Goal: Subscribe to service/newsletter

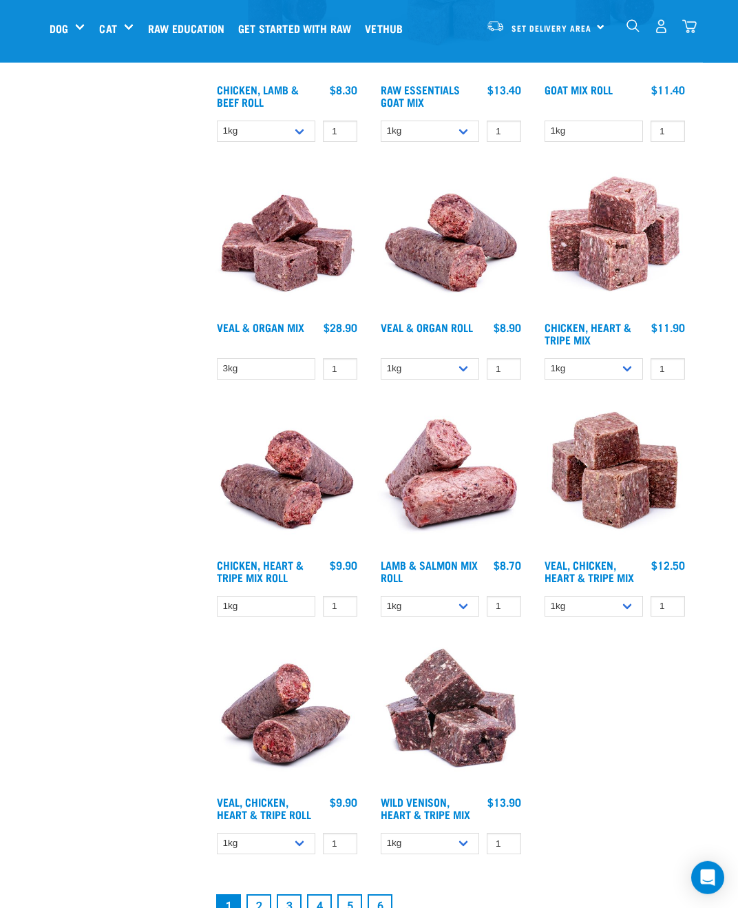
scroll to position [2120, 0]
click at [265, 907] on link "2" at bounding box center [259, 905] width 25 height 25
click at [255, 893] on link "2" at bounding box center [259, 905] width 25 height 25
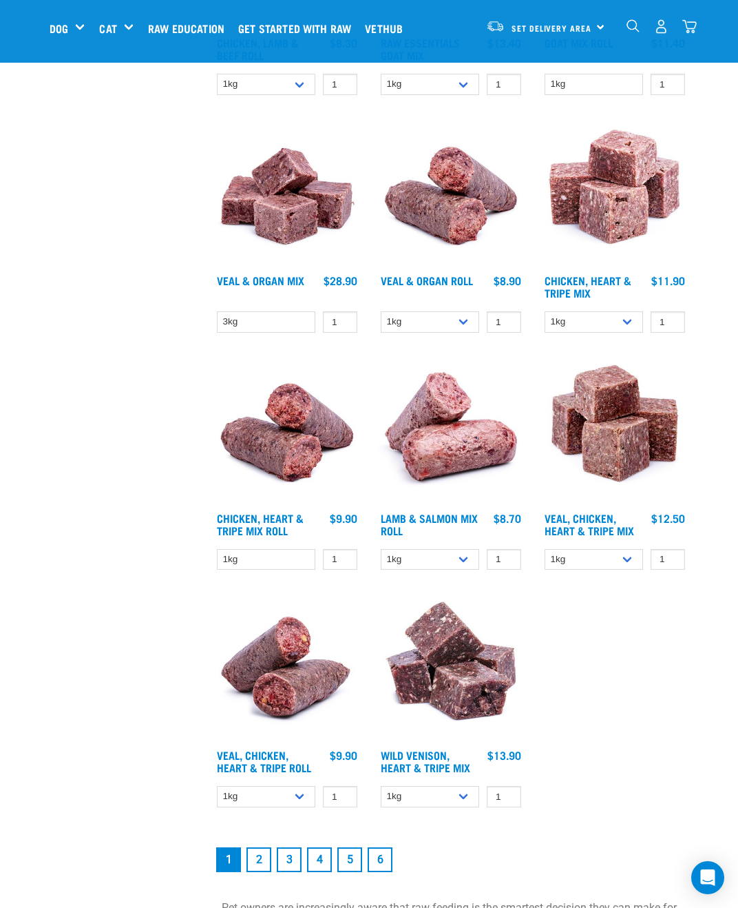
click at [261, 867] on link "2" at bounding box center [259, 859] width 25 height 25
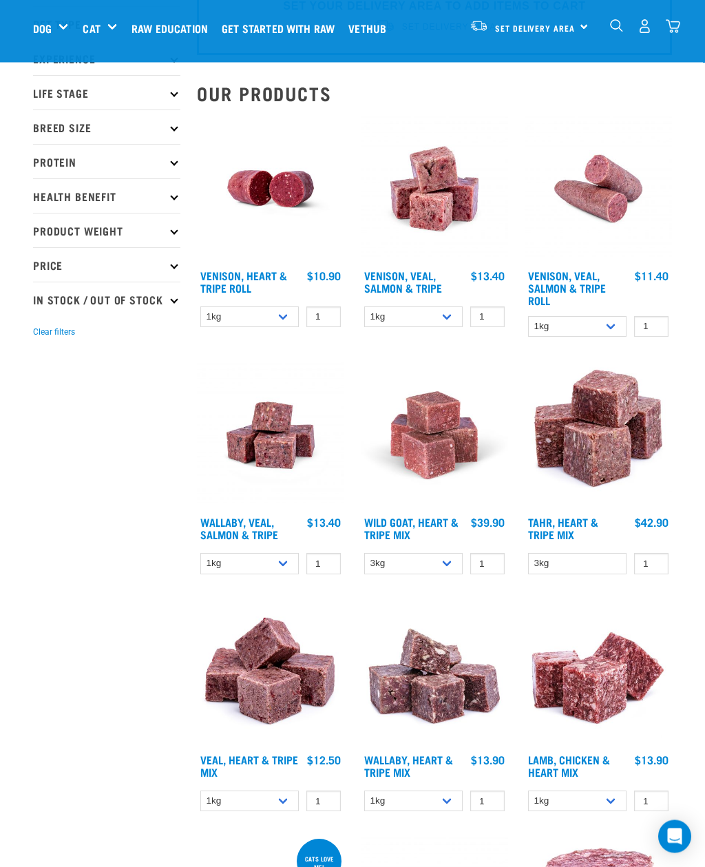
scroll to position [92, 0]
click at [287, 564] on select "1kg 3kg Bulk (18kg)" at bounding box center [249, 562] width 99 height 21
select select "45457"
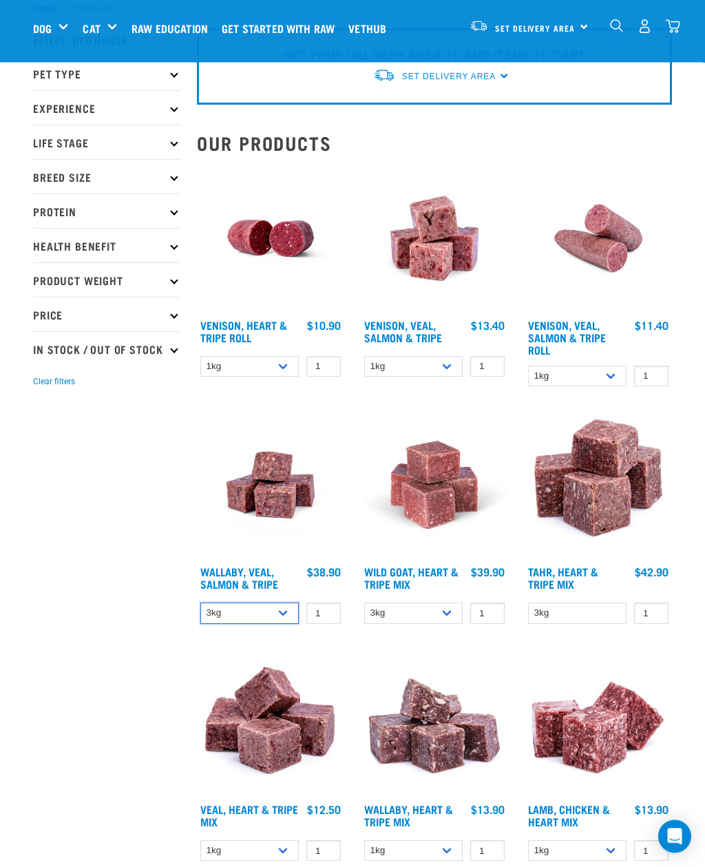
scroll to position [0, 0]
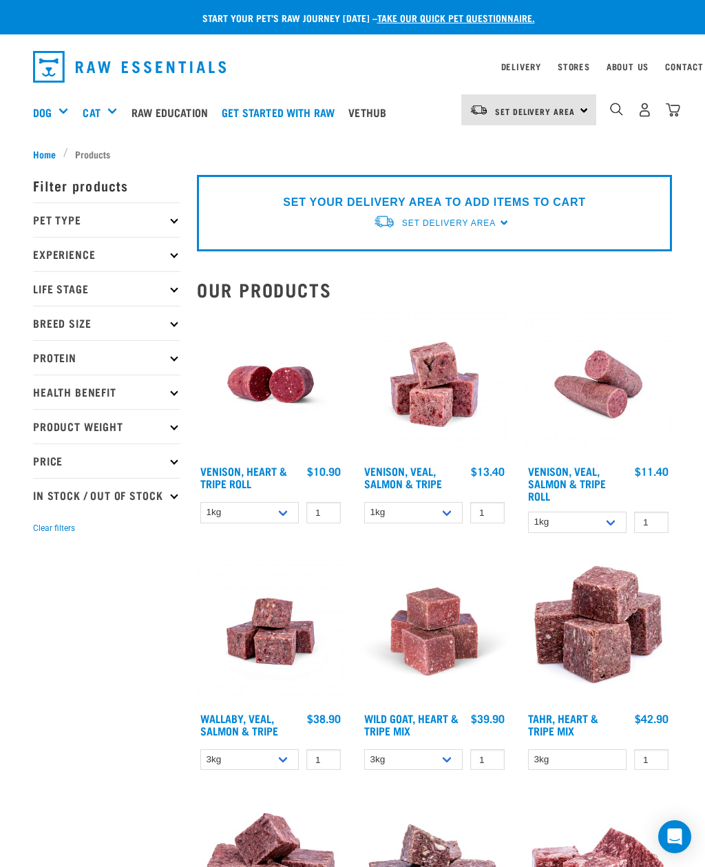
click at [0, 0] on div "Treats" at bounding box center [0, 0] width 0 height 0
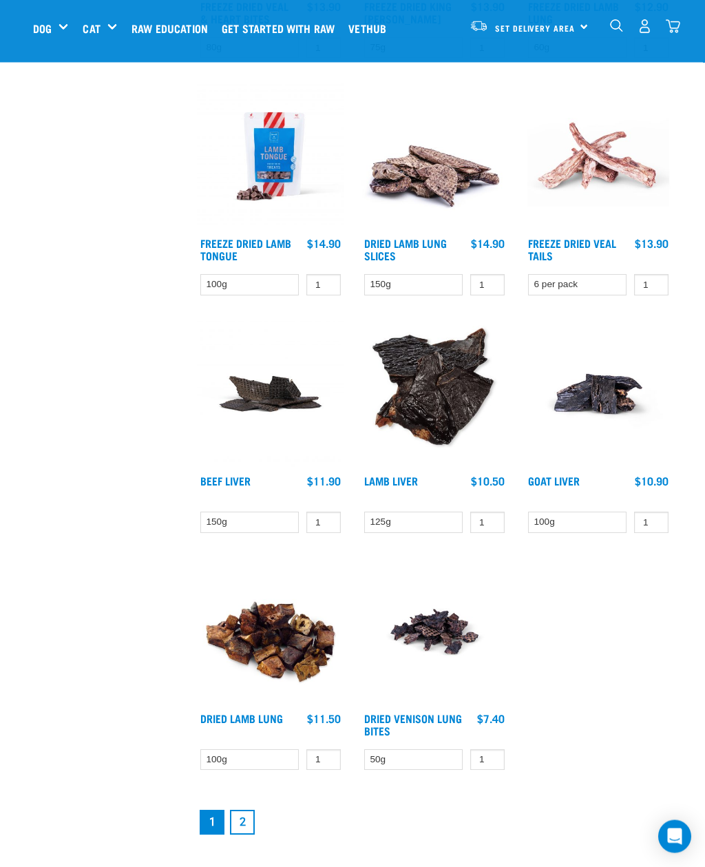
scroll to position [2032, 0]
click at [251, 825] on link "2" at bounding box center [242, 821] width 25 height 25
click at [251, 809] on link "2" at bounding box center [242, 821] width 25 height 25
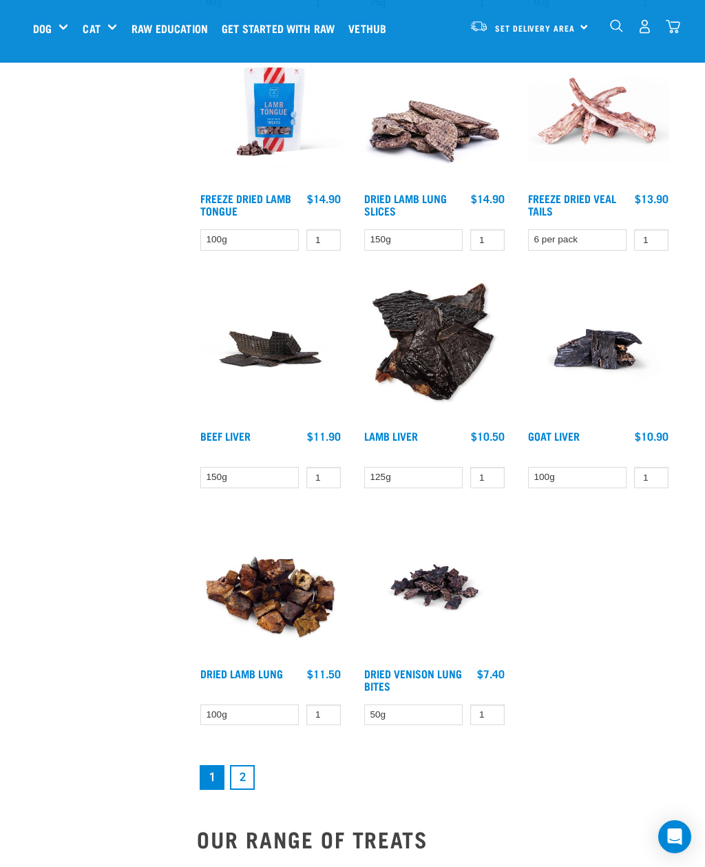
click at [254, 787] on link "2" at bounding box center [242, 777] width 25 height 25
click at [251, 778] on link "2" at bounding box center [242, 777] width 25 height 25
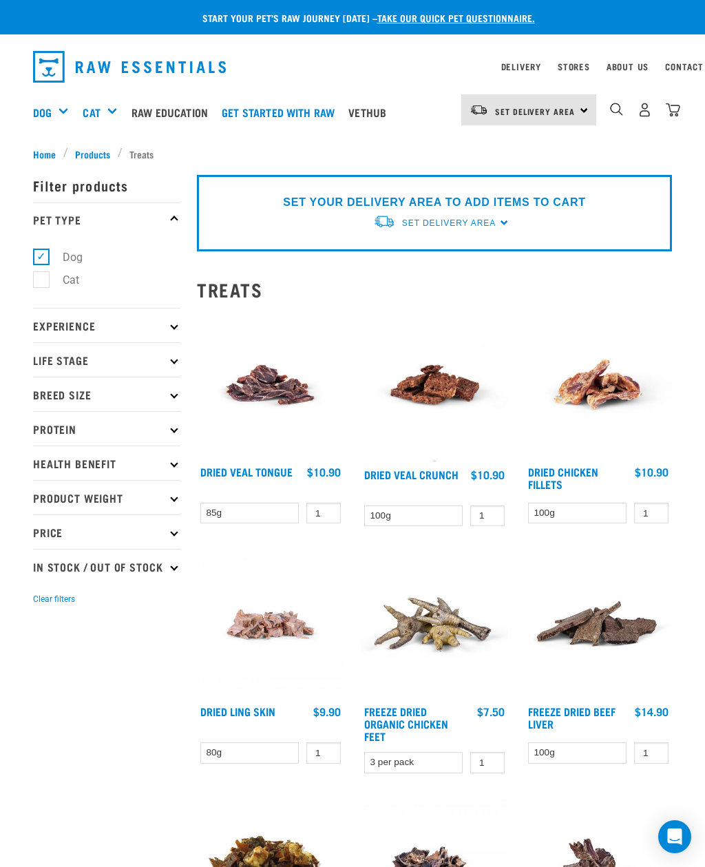
click at [50, 150] on span "Home" at bounding box center [44, 154] width 23 height 14
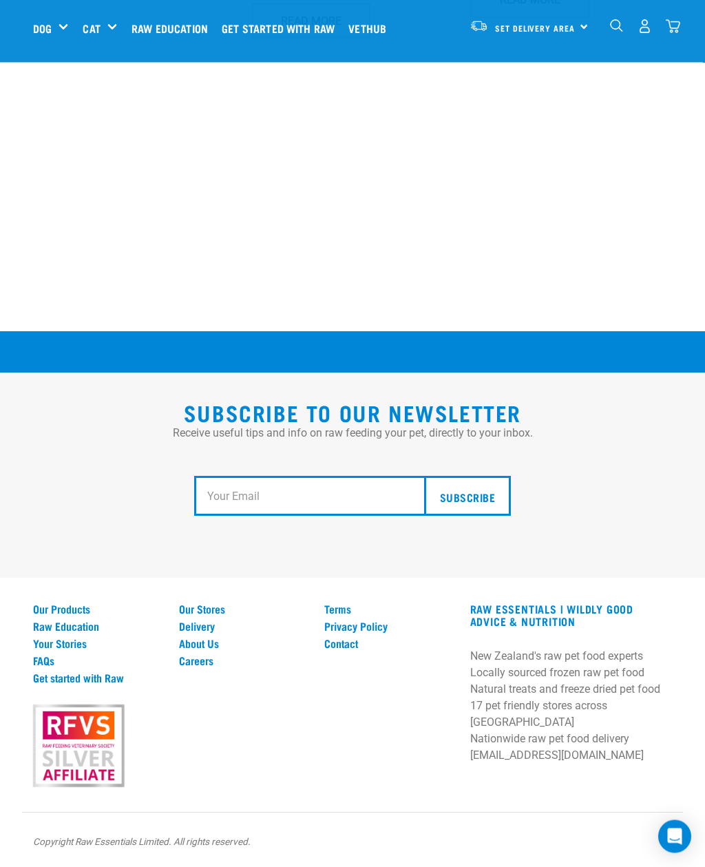
scroll to position [2162, 0]
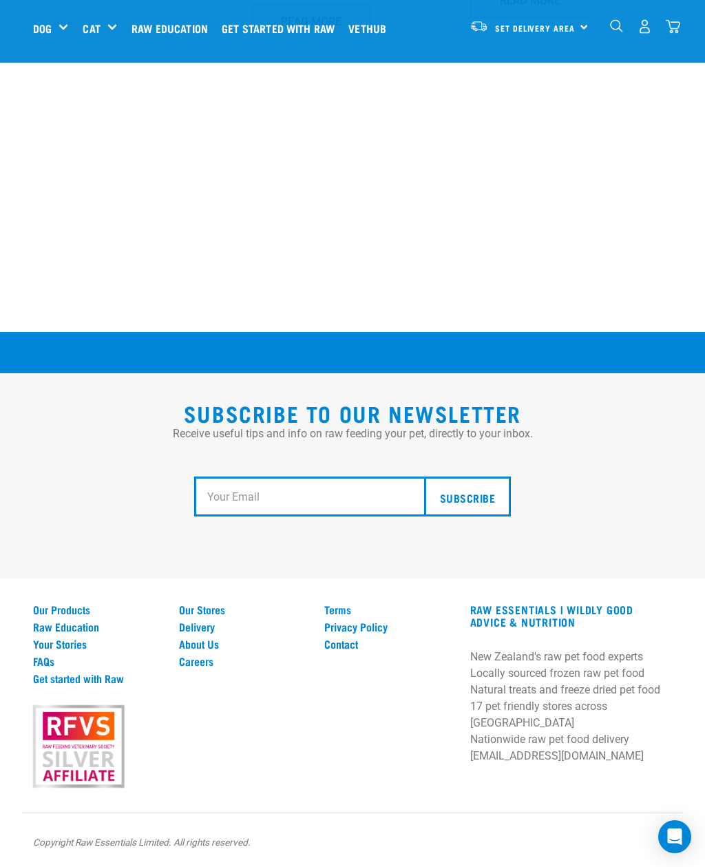
click at [366, 517] on input "email" at bounding box center [314, 497] width 240 height 40
type input "gmoran@actrix.co.nz"
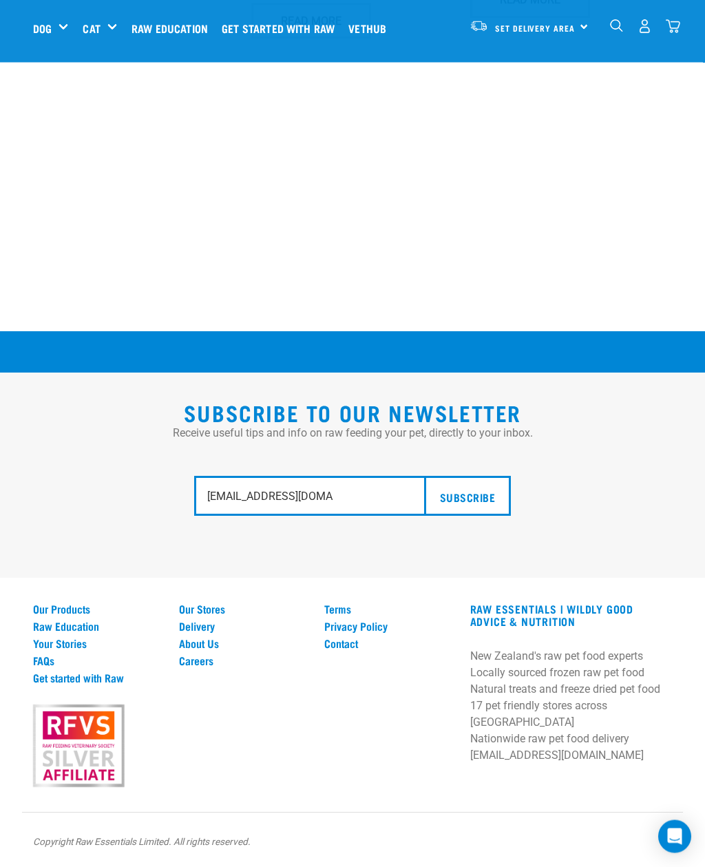
click at [473, 517] on input "Subscribe" at bounding box center [467, 497] width 87 height 40
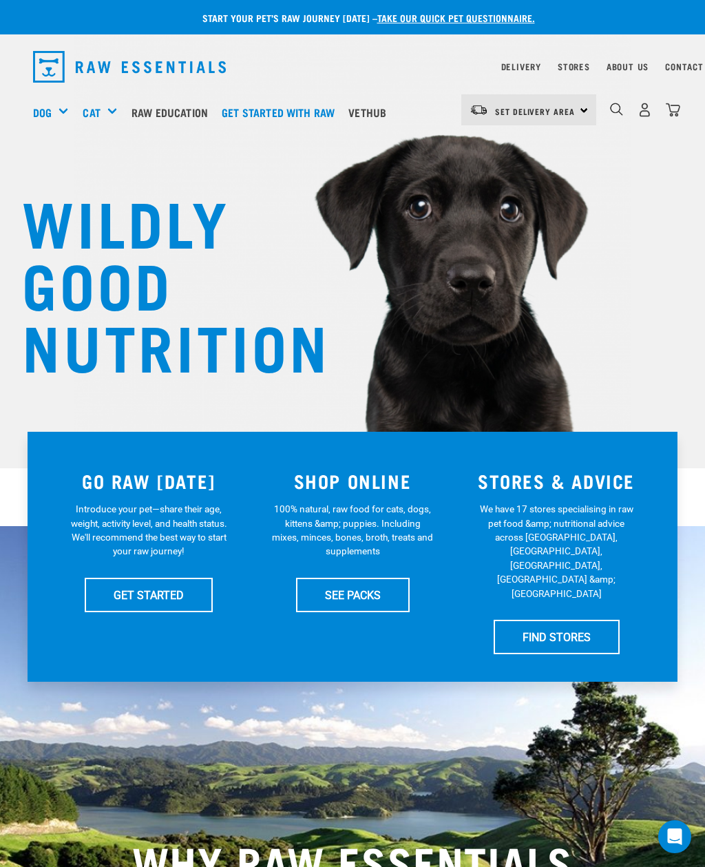
click at [0, 0] on div "Wildly Good Specials" at bounding box center [0, 0] width 0 height 0
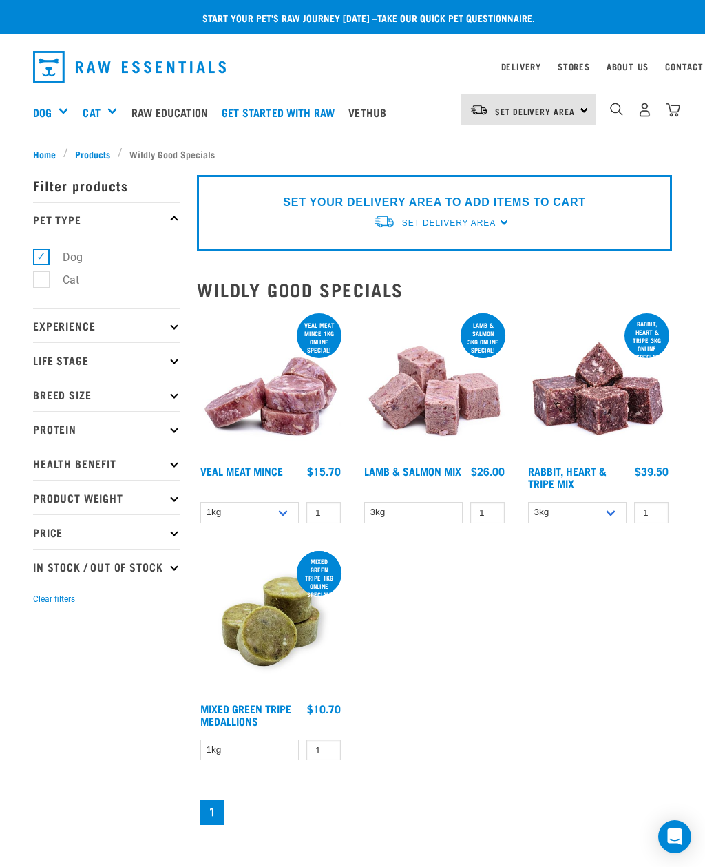
click at [120, 475] on p "Health Benefit" at bounding box center [106, 463] width 147 height 34
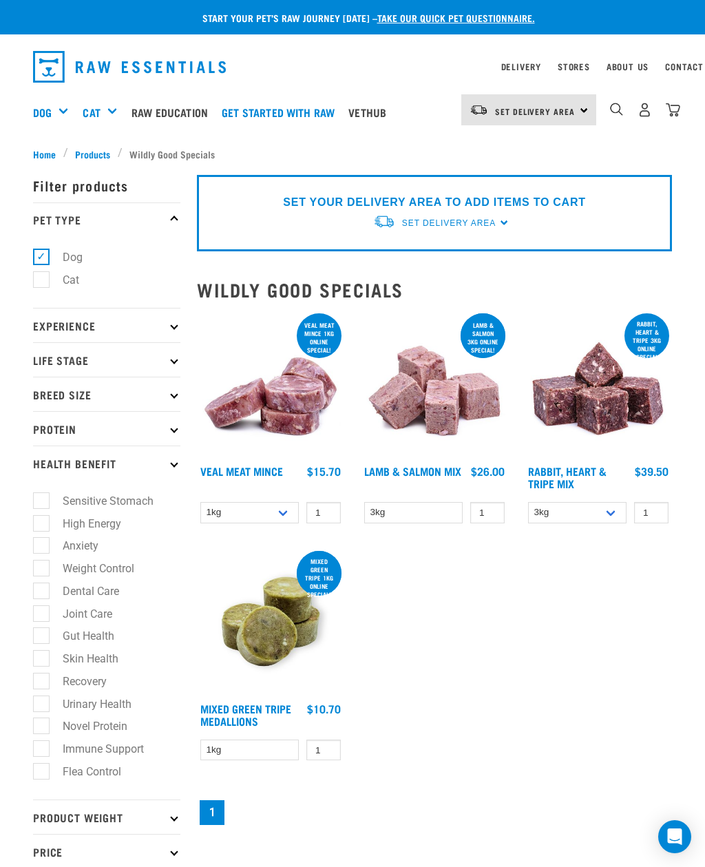
click at [171, 397] on p "Breed Size" at bounding box center [106, 394] width 147 height 34
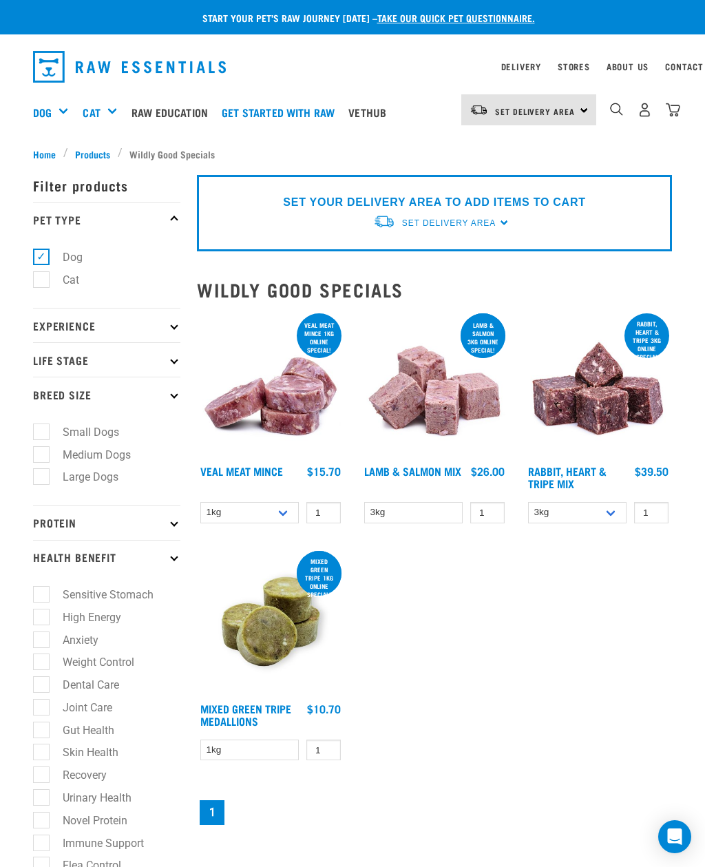
click at [138, 361] on p "Life Stage" at bounding box center [106, 359] width 147 height 34
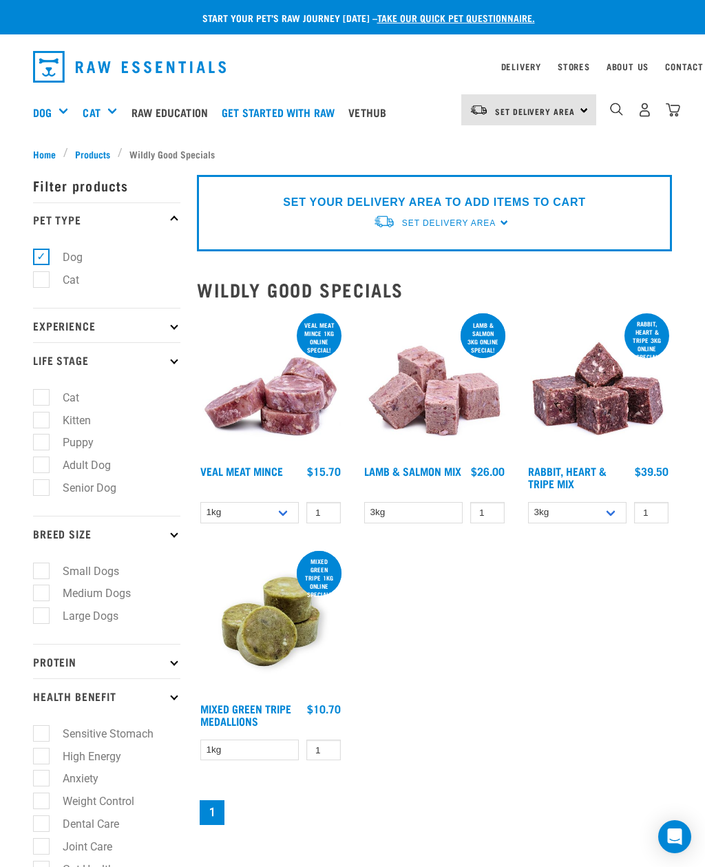
click at [48, 451] on label "Puppy" at bounding box center [70, 442] width 59 height 17
click at [42, 445] on input "Puppy" at bounding box center [37, 440] width 9 height 9
checkbox input "true"
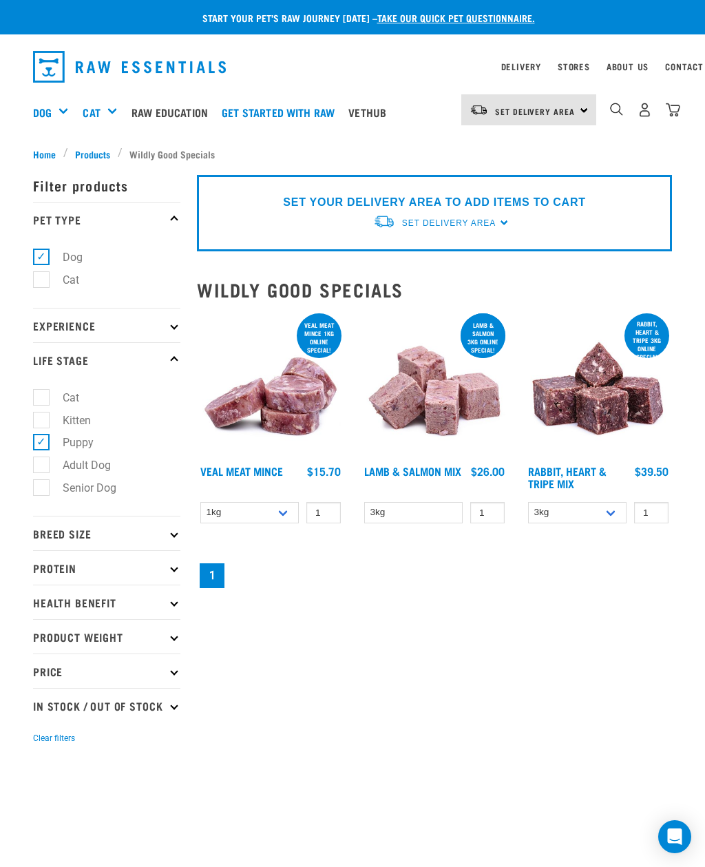
click at [389, 109] on link "Vethub" at bounding box center [371, 112] width 52 height 55
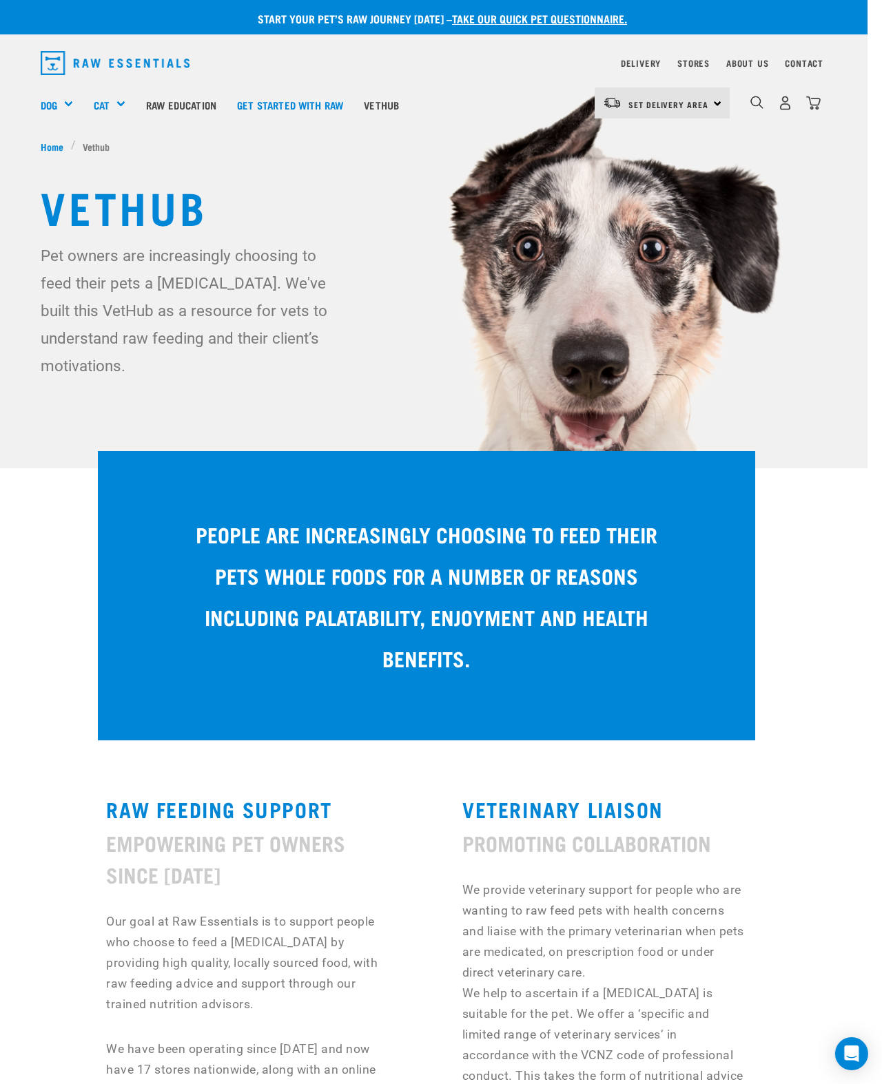
scroll to position [0, 15]
